Goal: Information Seeking & Learning: Learn about a topic

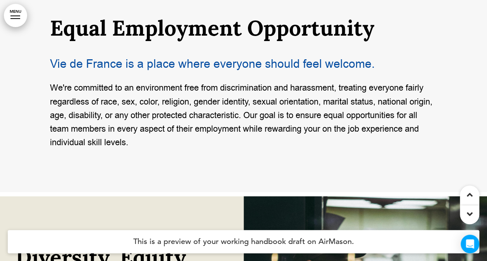
scroll to position [2792, 0]
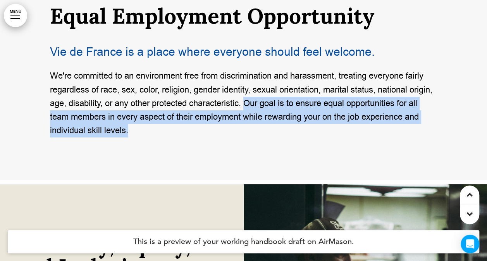
drag, startPoint x: 272, startPoint y: 102, endPoint x: 446, endPoint y: 116, distance: 175.1
click at [446, 116] on div "Equal Employment Opportunity [GEOGRAPHIC_DATA] is a place where everyone should…" at bounding box center [243, 42] width 487 height 275
click at [281, 139] on div "Equal Employment Opportunity [GEOGRAPHIC_DATA] is a place where everyone should…" at bounding box center [244, 42] width 388 height 275
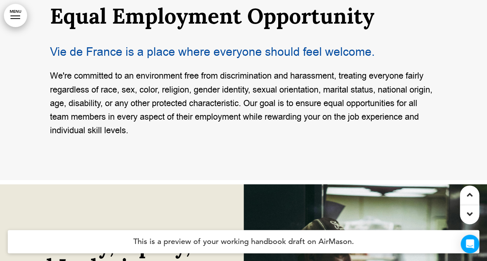
click at [152, 131] on p "We're committed to an environment free from discrimination and harassment, trea…" at bounding box center [244, 103] width 388 height 68
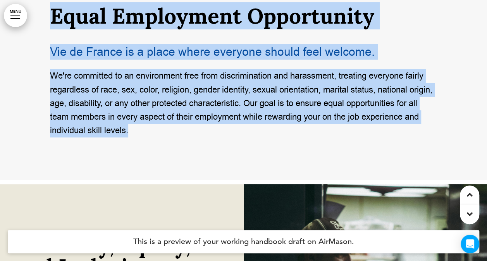
drag, startPoint x: 147, startPoint y: 132, endPoint x: 51, endPoint y: 10, distance: 155.2
click at [51, 10] on div "Equal Employment Opportunity [GEOGRAPHIC_DATA] is a place where everyone should…" at bounding box center [244, 35] width 388 height 203
click at [244, 131] on p "We're committed to an environment free from discrimination and harassment, trea…" at bounding box center [244, 103] width 388 height 68
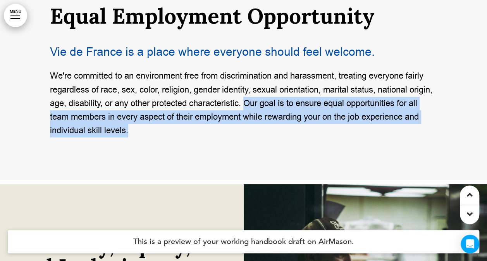
drag, startPoint x: 273, startPoint y: 102, endPoint x: 396, endPoint y: 130, distance: 126.0
click at [396, 130] on p "We're committed to an environment free from discrimination and harassment, trea…" at bounding box center [244, 103] width 388 height 68
copy p "Our goal is to ensure equal opportunities for all team members in every aspect …"
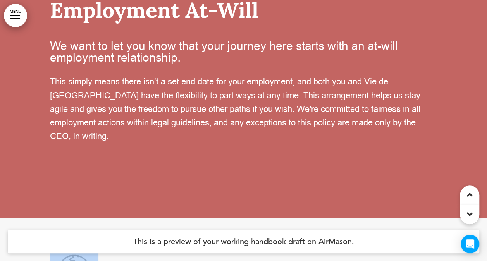
drag, startPoint x: 379, startPoint y: 15, endPoint x: 152, endPoint y: 189, distance: 285.9
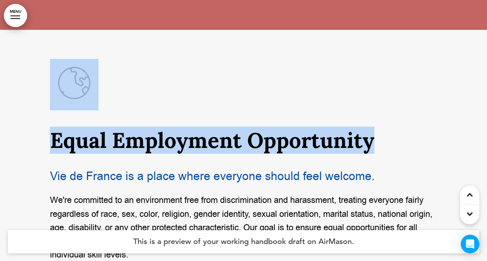
scroll to position [2674, 0]
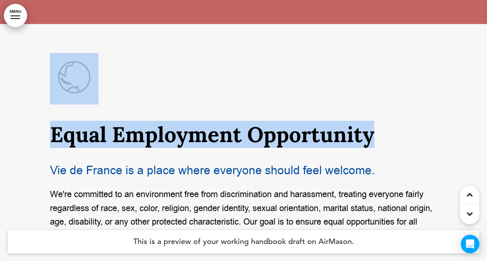
click at [178, 93] on h1 at bounding box center [244, 79] width 388 height 52
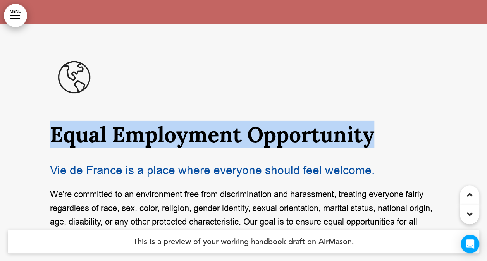
drag, startPoint x: 52, startPoint y: 135, endPoint x: 372, endPoint y: 131, distance: 320.4
click at [372, 131] on h1 "Equal Employment Opportunity" at bounding box center [244, 134] width 388 height 21
drag, startPoint x: 372, startPoint y: 131, endPoint x: 317, endPoint y: 135, distance: 55.2
copy h1 "Equal Employment Opportunity"
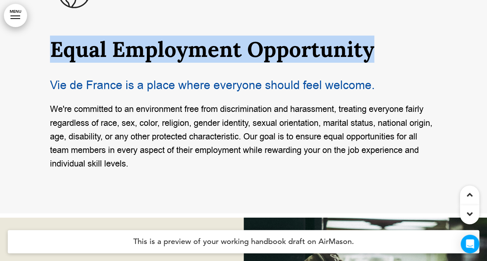
scroll to position [2867, 0]
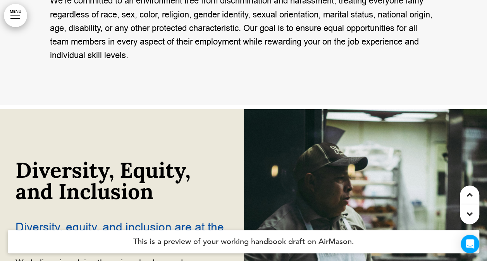
click at [348, 40] on p "We're committed to an environment free from discrimination and harassment, trea…" at bounding box center [244, 28] width 388 height 68
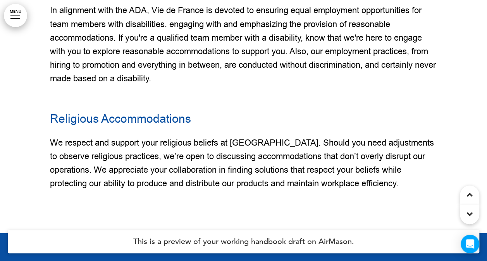
scroll to position [3604, 0]
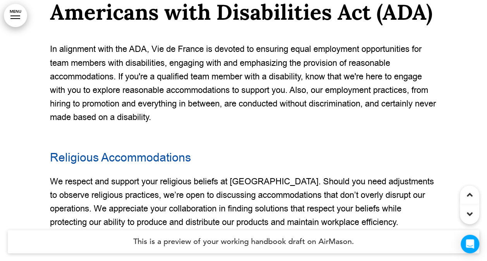
click at [214, 91] on p "In alignment with the ADA, Vie de France is devoted to ensuring equal employmen…" at bounding box center [244, 89] width 388 height 95
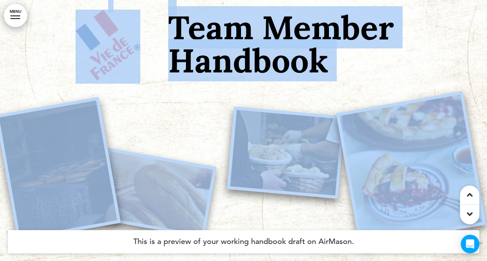
scroll to position [0, 0]
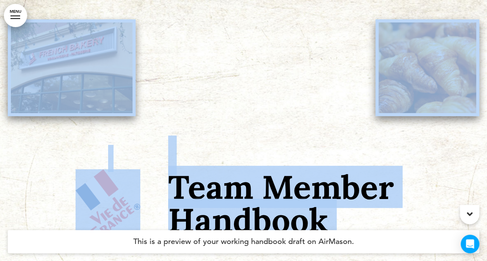
drag, startPoint x: 408, startPoint y: 201, endPoint x: 63, endPoint y: 93, distance: 361.6
click at [63, 93] on div "MENU 0 / 0 Vie de France Yamazaki, Inc. 0 1 Welcome Welcome 0 2 0 3 0" at bounding box center [243, 130] width 487 height 261
copy div "Team Member Handbook Welcome Dear New Team Member, Welcome to the Vie de France…"
click at [290, 147] on h1 "Team Member Handbook" at bounding box center [302, 187] width 268 height 99
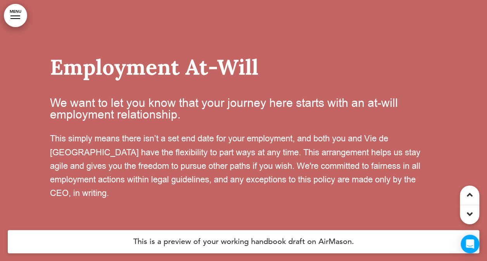
scroll to position [2521, 0]
